Goal: Check status: Check status

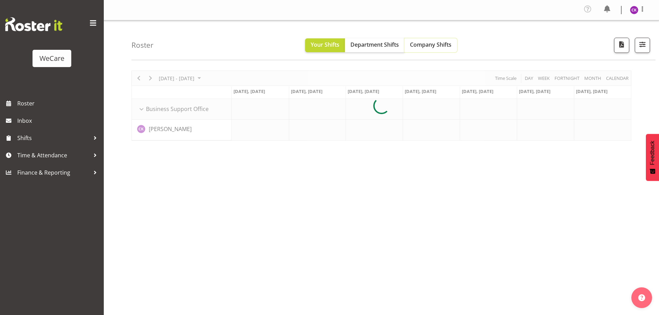
click at [438, 42] on span "Company Shifts" at bounding box center [431, 45] width 42 height 8
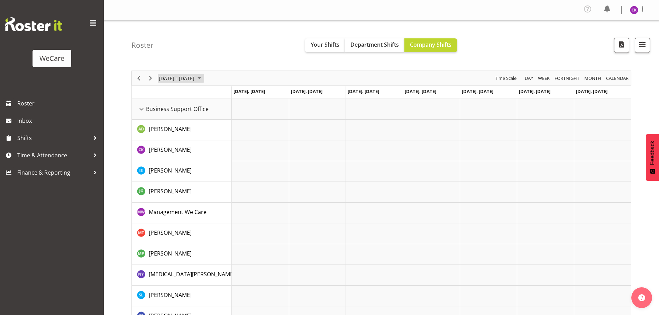
click at [194, 77] on span "[DATE] - [DATE]" at bounding box center [176, 78] width 37 height 9
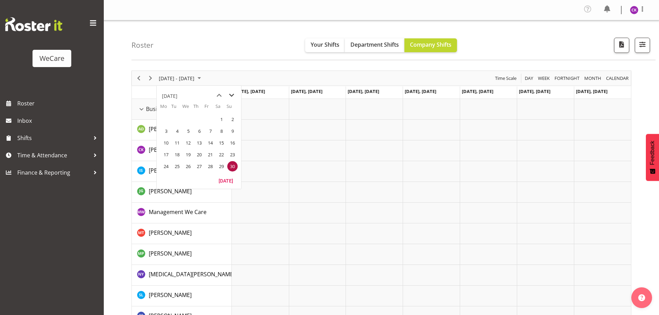
click at [230, 96] on span "next month" at bounding box center [232, 95] width 12 height 12
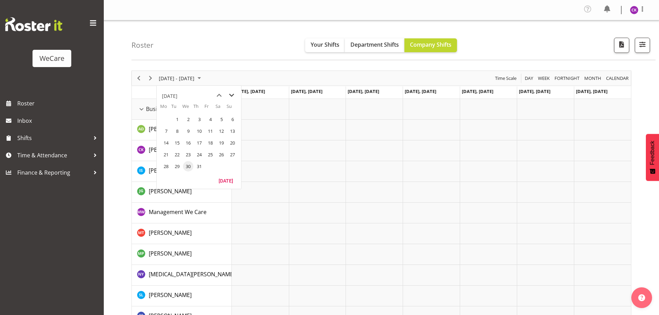
click at [230, 96] on span "next month" at bounding box center [232, 95] width 12 height 12
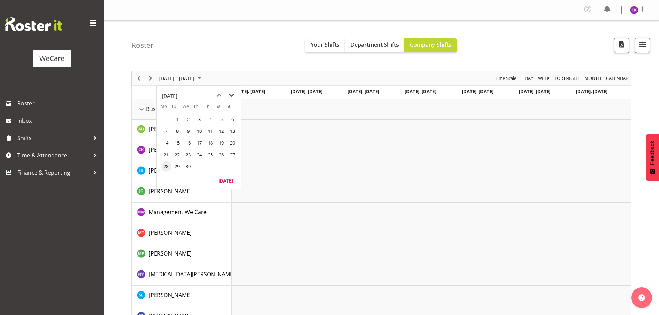
click at [230, 96] on span "next month" at bounding box center [232, 95] width 12 height 12
click at [234, 94] on span "next month" at bounding box center [232, 95] width 12 height 12
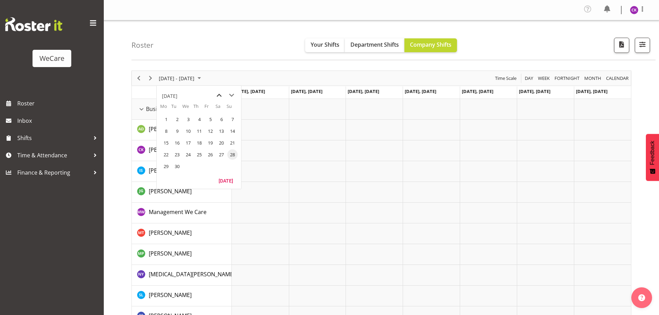
click at [222, 95] on span "previous month" at bounding box center [219, 95] width 12 height 12
click at [212, 168] on span "29" at bounding box center [210, 166] width 10 height 10
